Goal: Check status: Check status

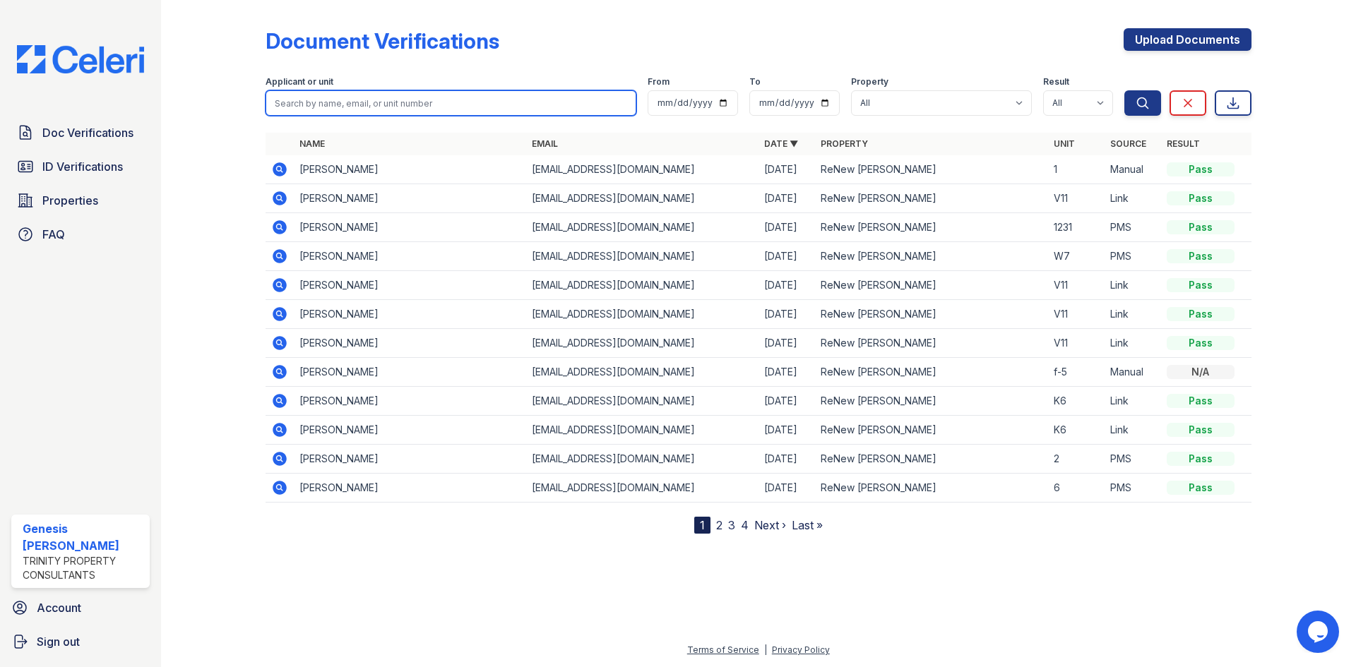
click at [452, 106] on input "search" at bounding box center [451, 102] width 371 height 25
type input "keon"
click at [1124, 90] on button "Search" at bounding box center [1142, 102] width 37 height 25
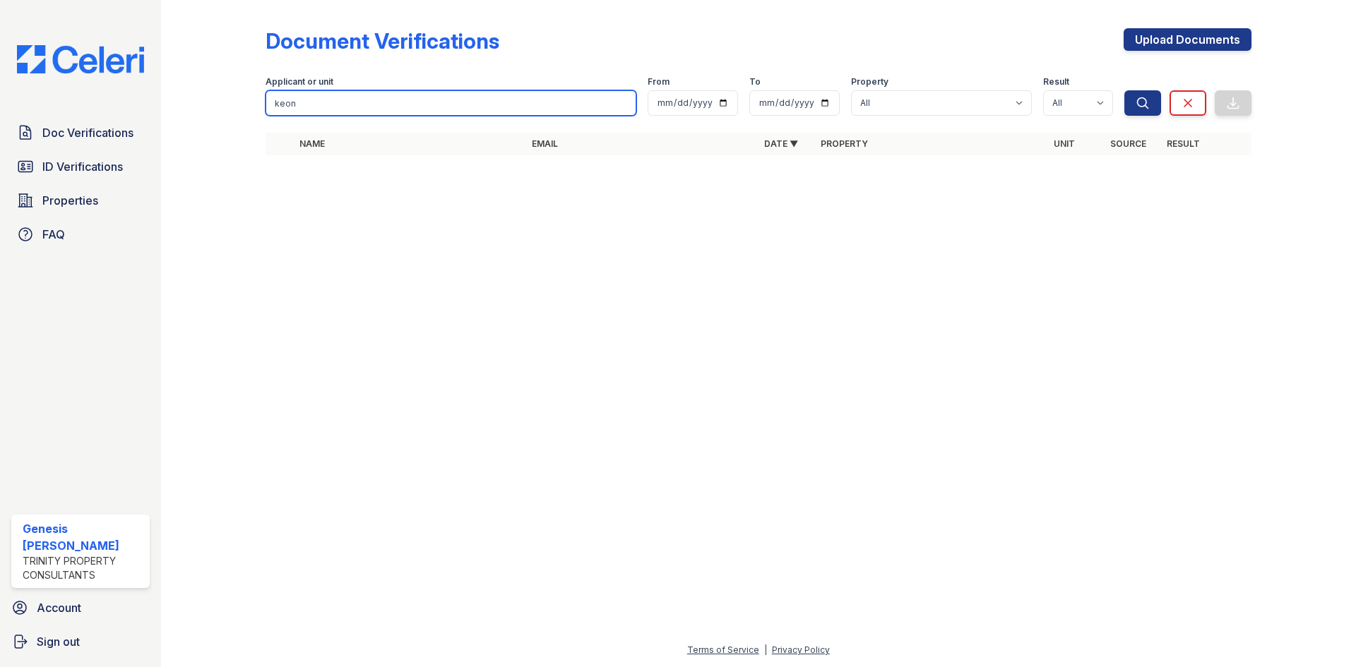
drag, startPoint x: 452, startPoint y: 106, endPoint x: 175, endPoint y: 119, distance: 277.2
click at [177, 119] on div "Document Verifications Upload Documents Filter Applicant or unit [GEOGRAPHIC_DA…" at bounding box center [758, 333] width 1195 height 667
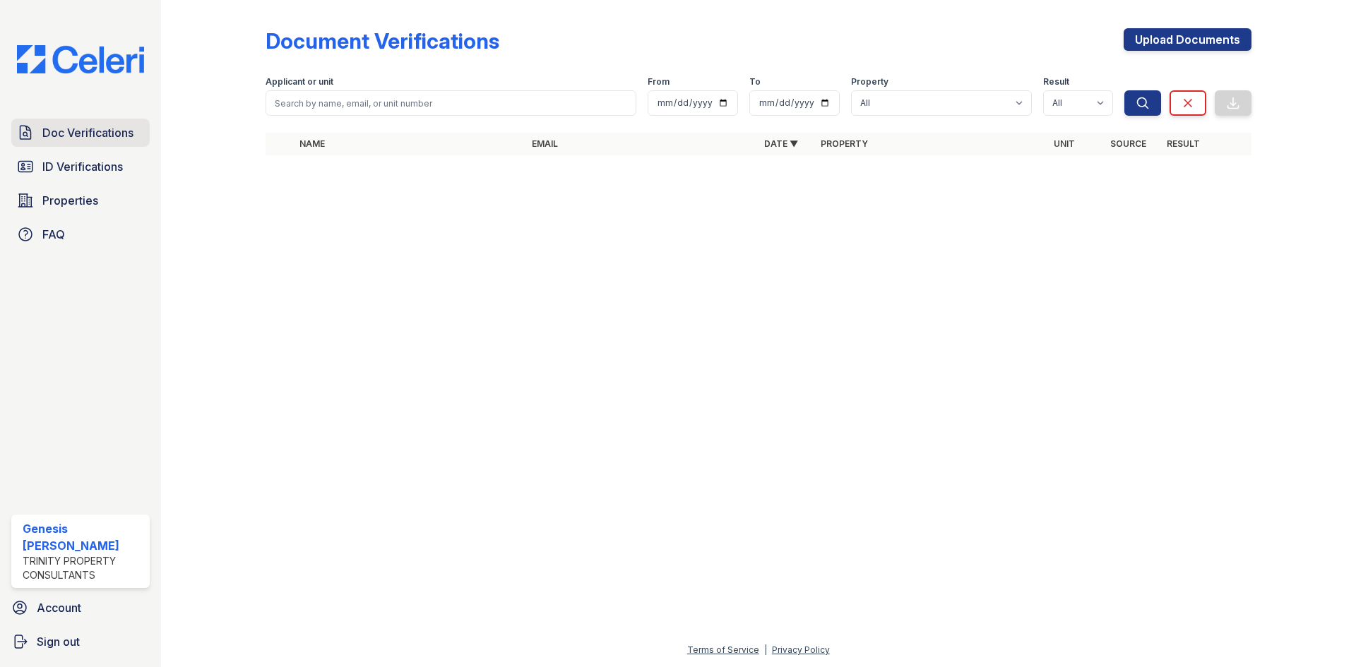
click at [93, 141] on span "Doc Verifications" at bounding box center [87, 132] width 91 height 17
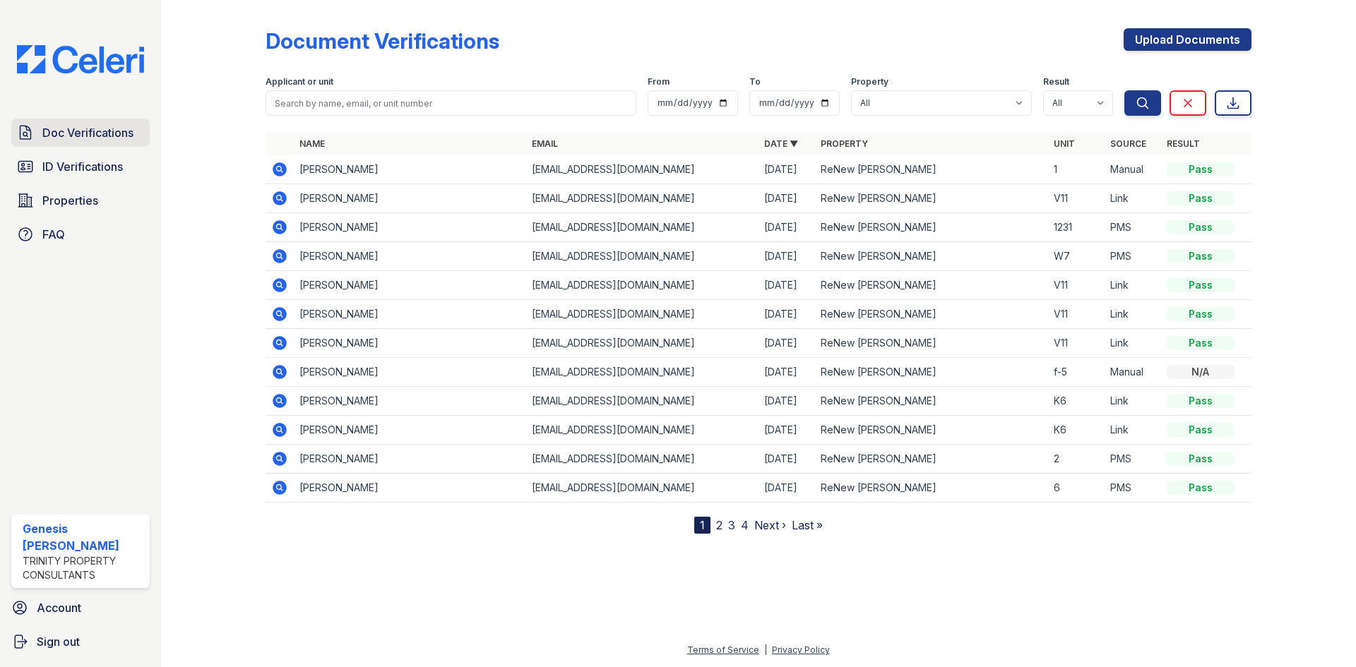
click at [82, 126] on span "Doc Verifications" at bounding box center [87, 132] width 91 height 17
click at [279, 169] on icon at bounding box center [279, 169] width 4 height 4
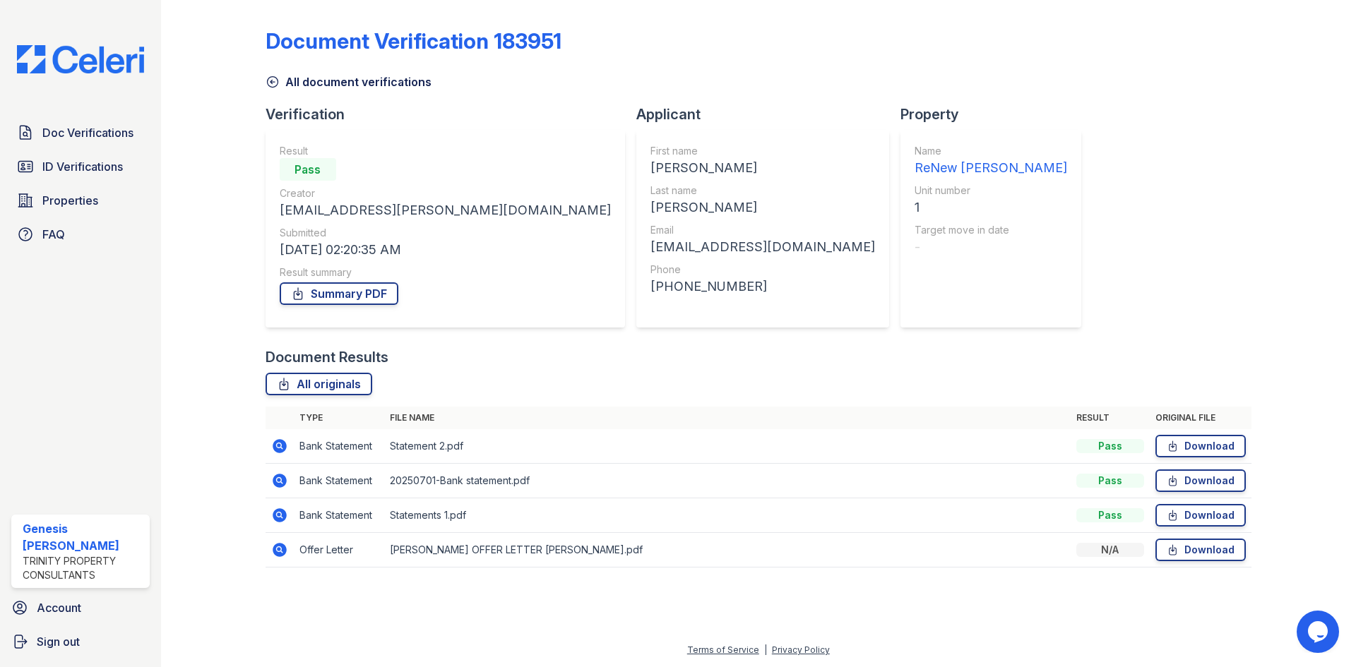
click at [278, 81] on icon at bounding box center [272, 82] width 11 height 11
